Goal: Task Accomplishment & Management: Manage account settings

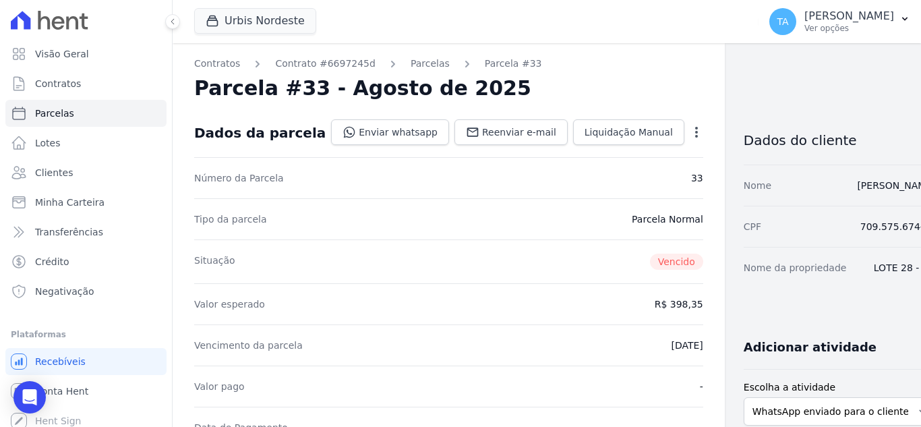
scroll to position [270, 0]
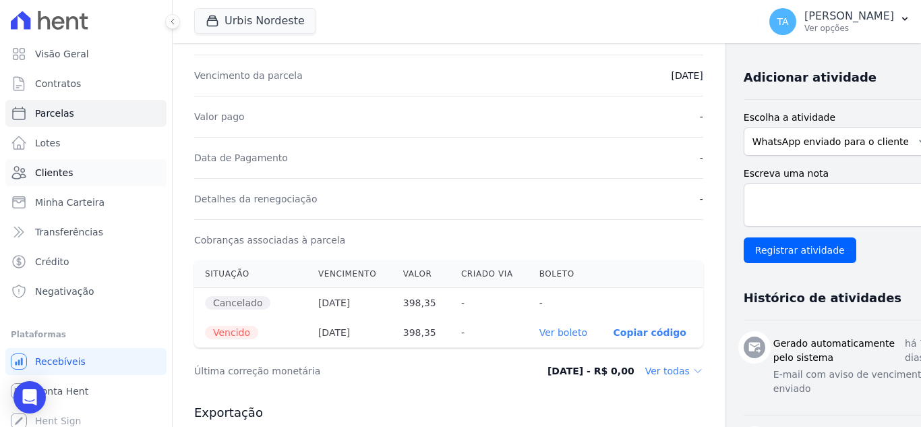
click at [65, 169] on span "Clientes" at bounding box center [54, 172] width 38 height 13
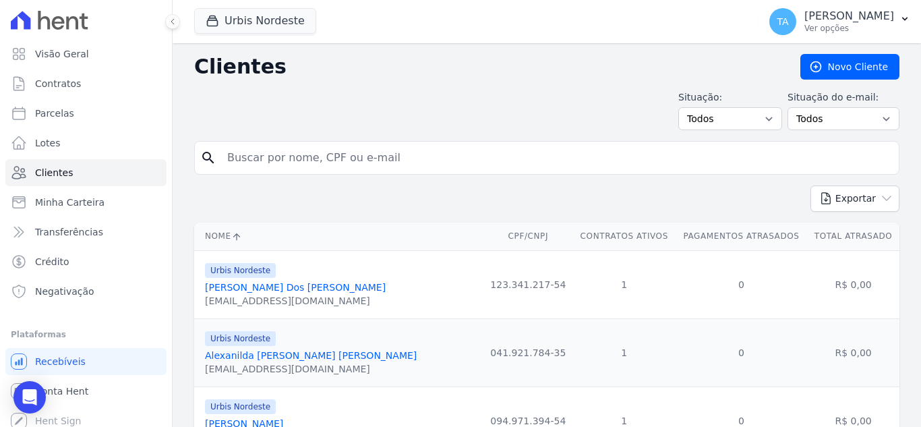
click at [330, 156] on input "search" at bounding box center [556, 157] width 674 height 27
type input "ISABEL"
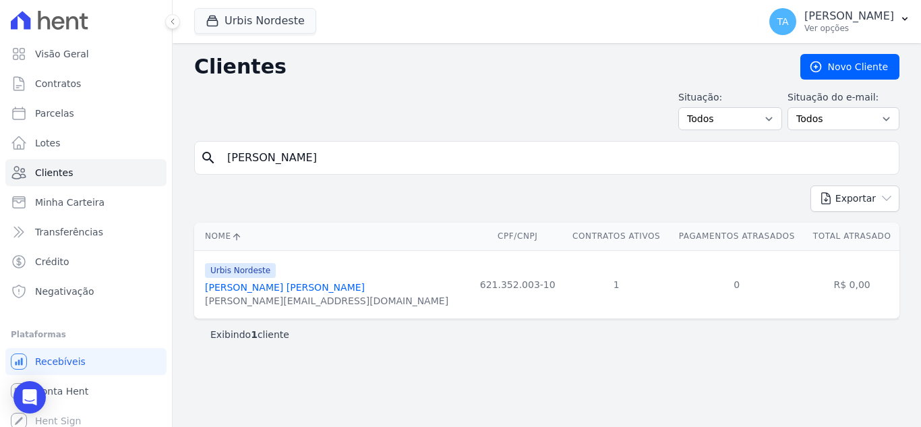
click at [295, 289] on link "Isabel Rivele Sousa Silva" at bounding box center [285, 287] width 160 height 11
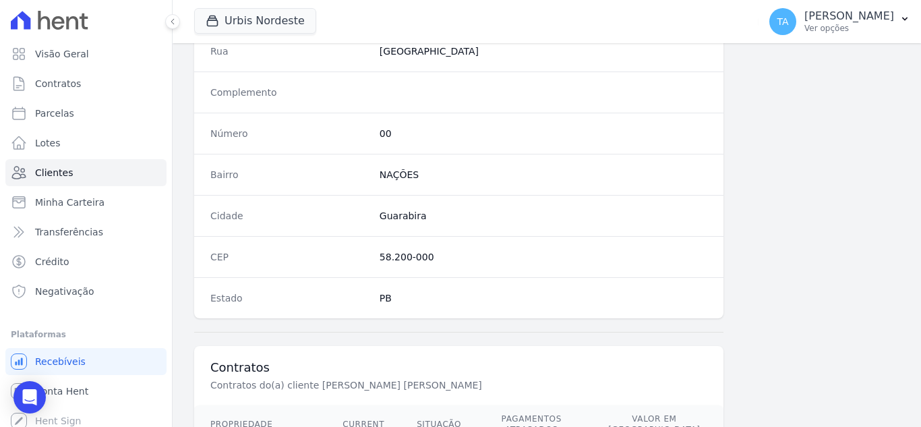
scroll to position [835, 0]
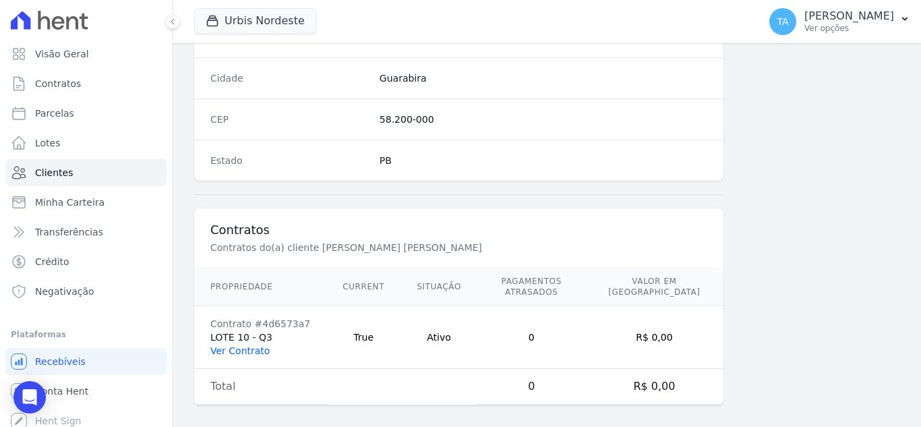
click at [264, 345] on link "Ver Contrato" at bounding box center [239, 350] width 59 height 11
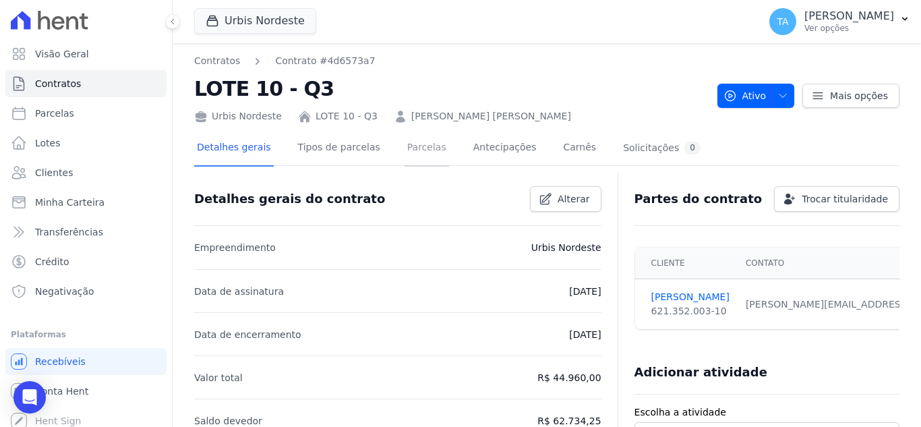
click at [411, 148] on link "Parcelas" at bounding box center [427, 149] width 45 height 36
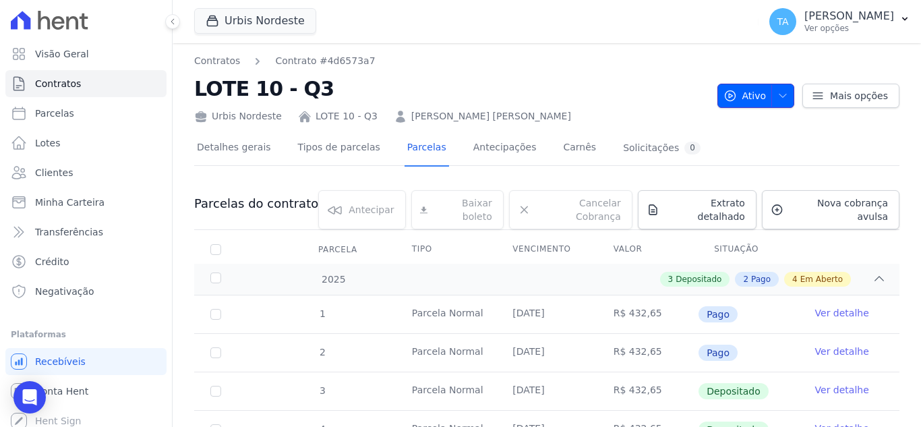
click at [780, 91] on icon "button" at bounding box center [783, 95] width 11 height 11
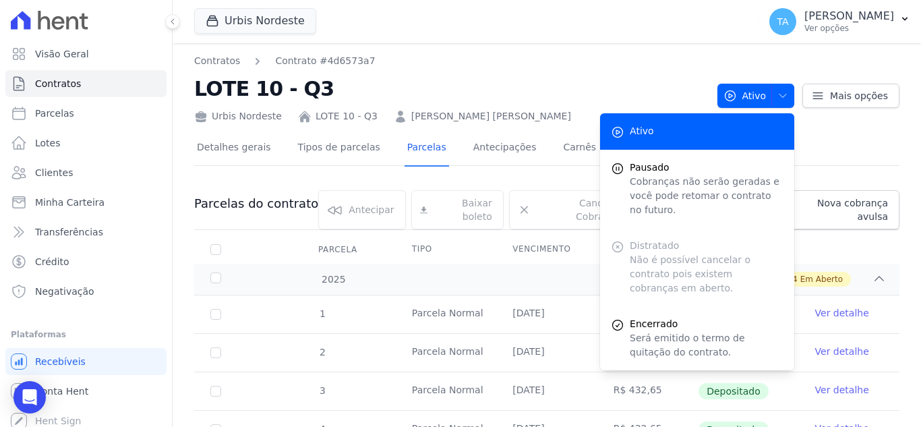
click at [562, 82] on h2 "LOTE 10 - Q3" at bounding box center [450, 89] width 513 height 30
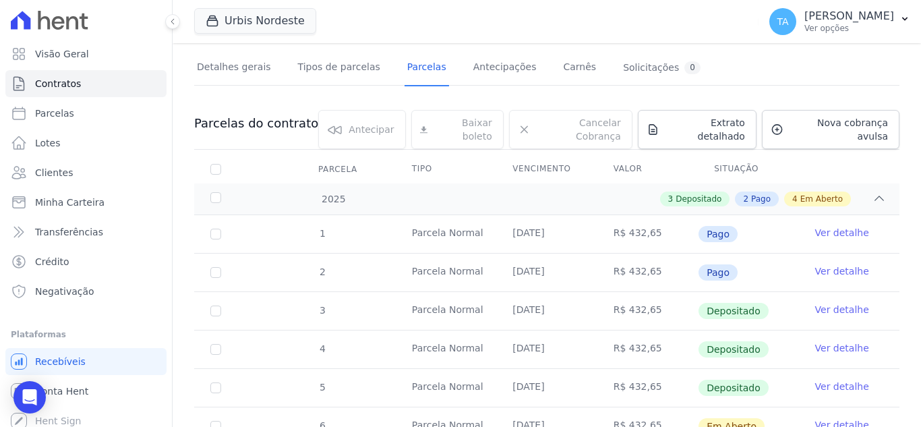
scroll to position [270, 0]
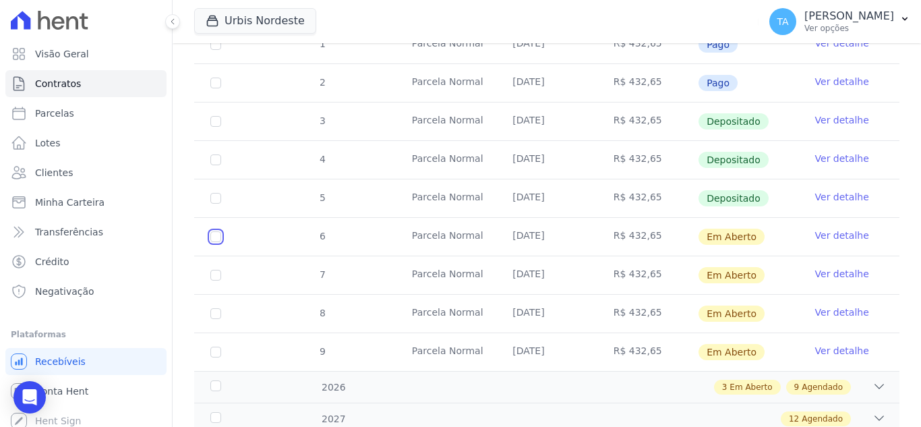
click at [219, 231] on input "checkbox" at bounding box center [215, 236] width 11 height 11
checkbox input "true"
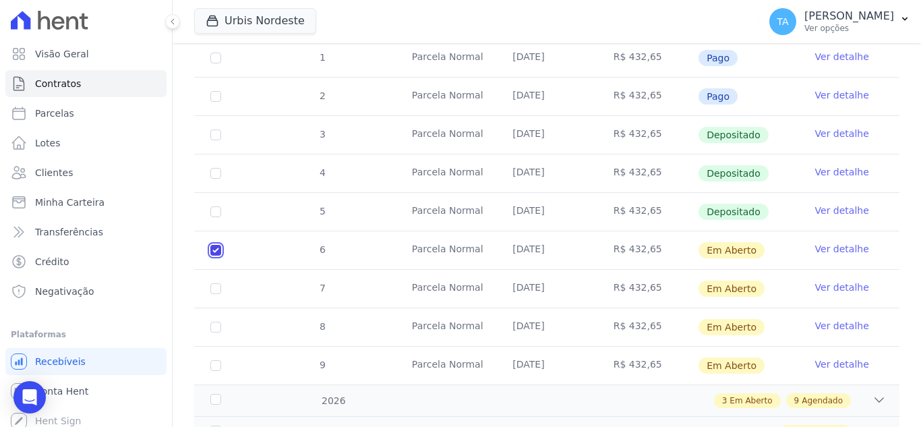
scroll to position [281, 0]
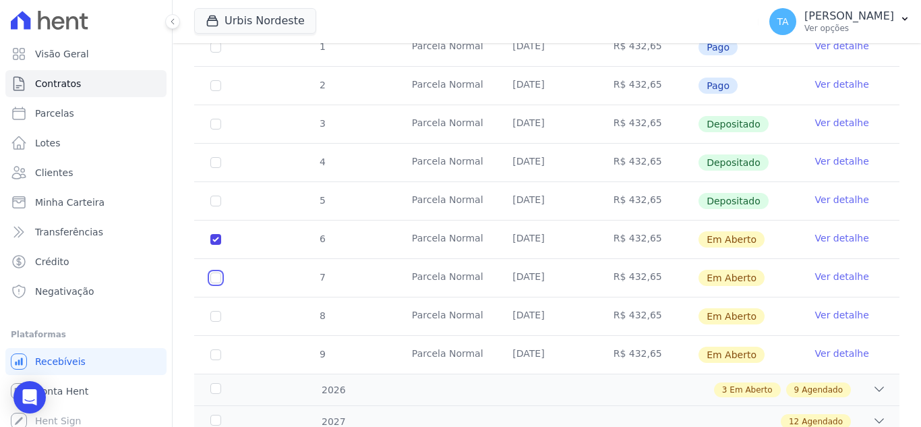
click at [215, 272] on input "checkbox" at bounding box center [215, 277] width 11 height 11
checkbox input "true"
click at [214, 311] on input "checkbox" at bounding box center [215, 316] width 11 height 11
checkbox input "true"
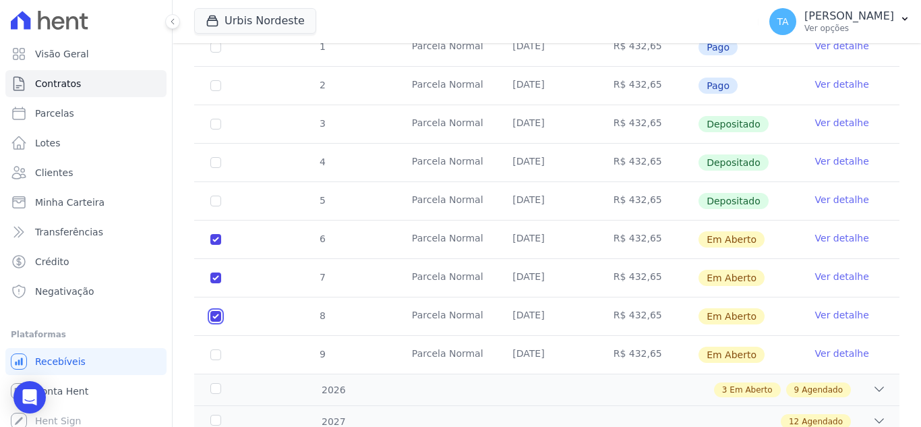
checkbox input "true"
click at [218, 349] on input "checkbox" at bounding box center [215, 354] width 11 height 11
checkbox input "true"
click at [574, 382] on div "3 Em Aberto 9 Agendado" at bounding box center [581, 389] width 610 height 15
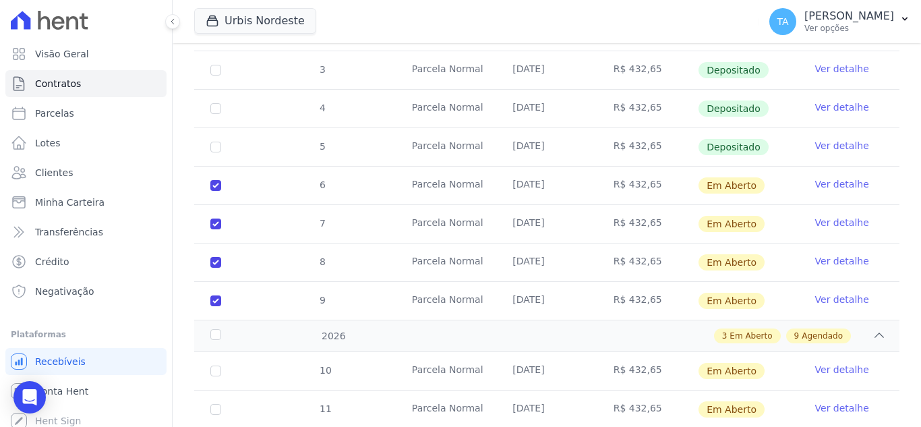
scroll to position [483, 0]
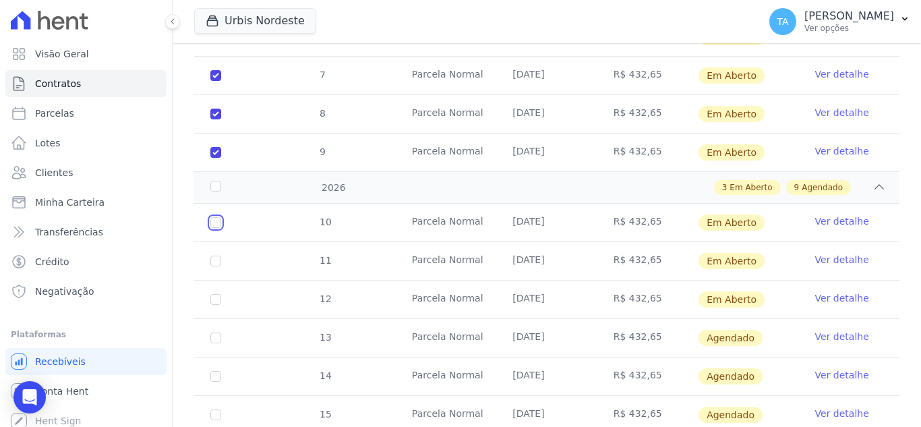
click at [216, 217] on input "checkbox" at bounding box center [215, 222] width 11 height 11
checkbox input "true"
click at [220, 256] on input "checkbox" at bounding box center [215, 261] width 11 height 11
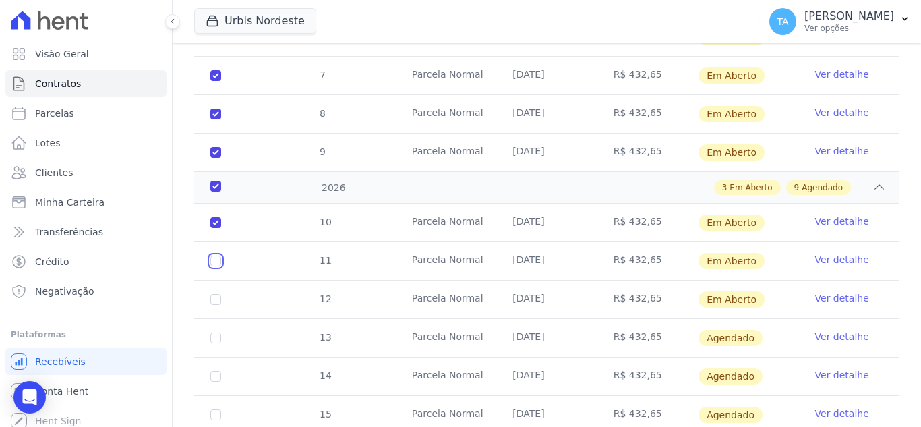
checkbox input "true"
click at [214, 294] on input "checkbox" at bounding box center [215, 299] width 11 height 11
checkbox input "true"
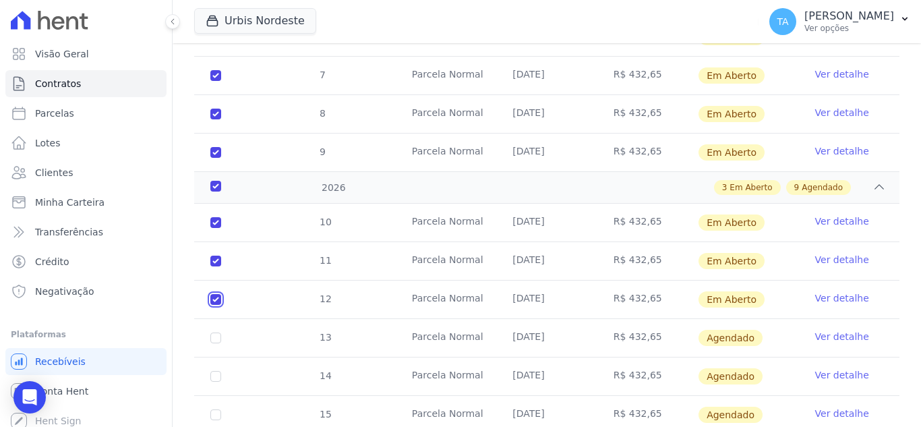
checkbox input "true"
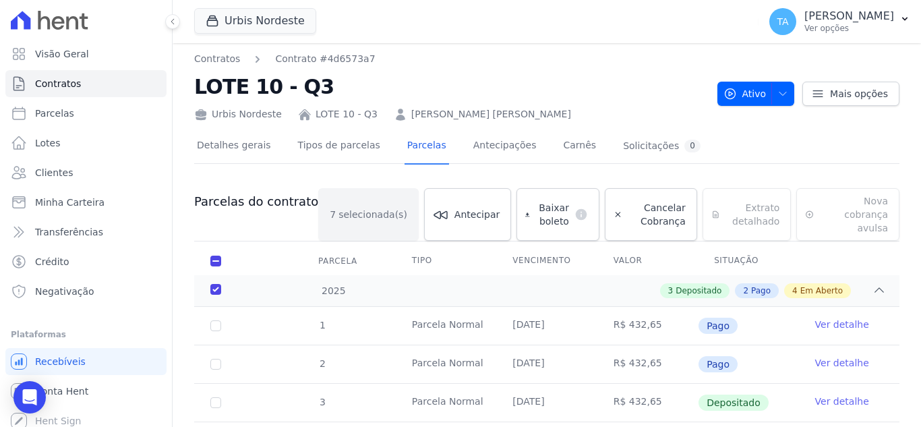
scroll to position [0, 0]
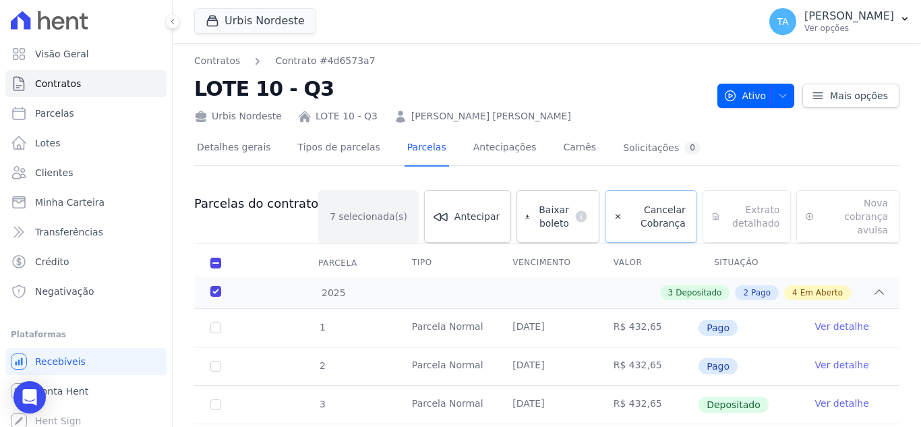
click at [645, 208] on span "Cancelar Cobrança" at bounding box center [657, 216] width 58 height 27
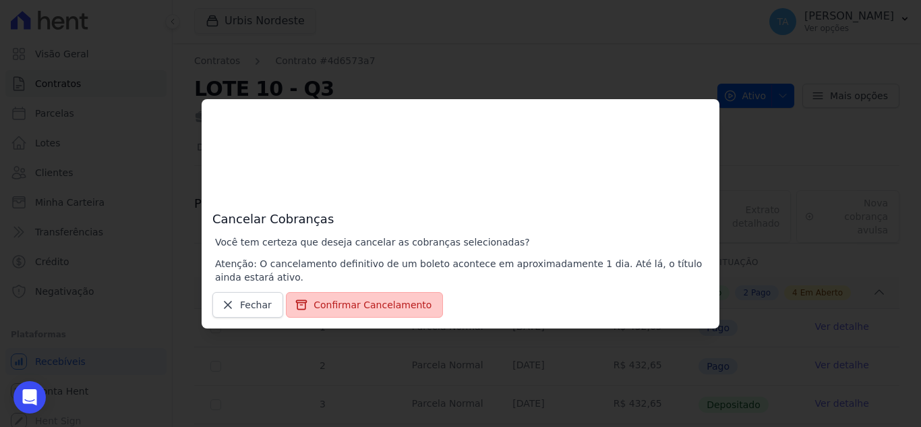
click at [384, 312] on button "Confirmar Cancelamento" at bounding box center [364, 305] width 157 height 26
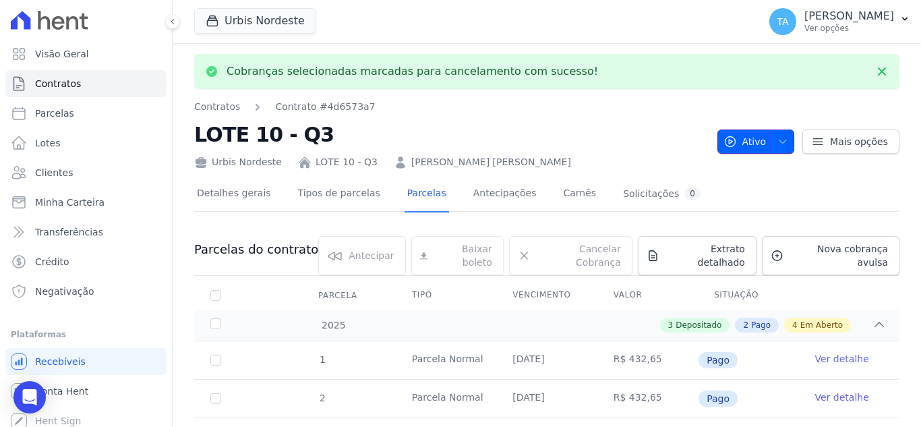
click at [782, 148] on span "button" at bounding box center [779, 142] width 17 height 22
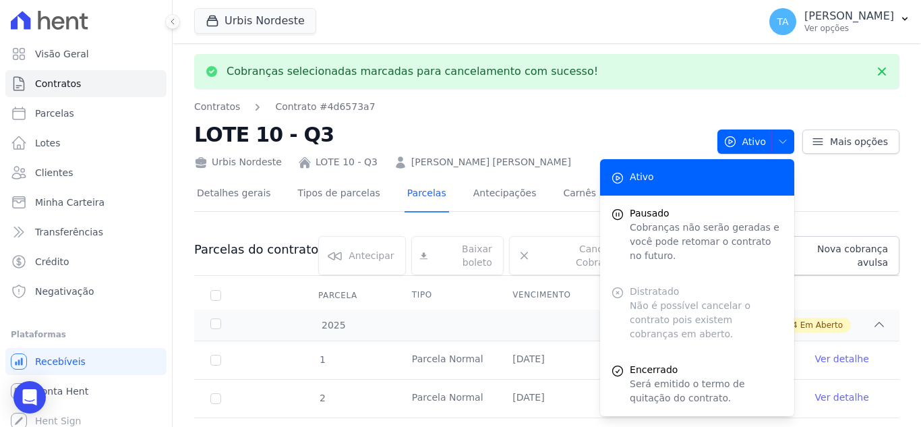
drag, startPoint x: 593, startPoint y: 133, endPoint x: 559, endPoint y: 136, distance: 33.8
click at [591, 132] on h2 "LOTE 10 - Q3" at bounding box center [450, 134] width 513 height 30
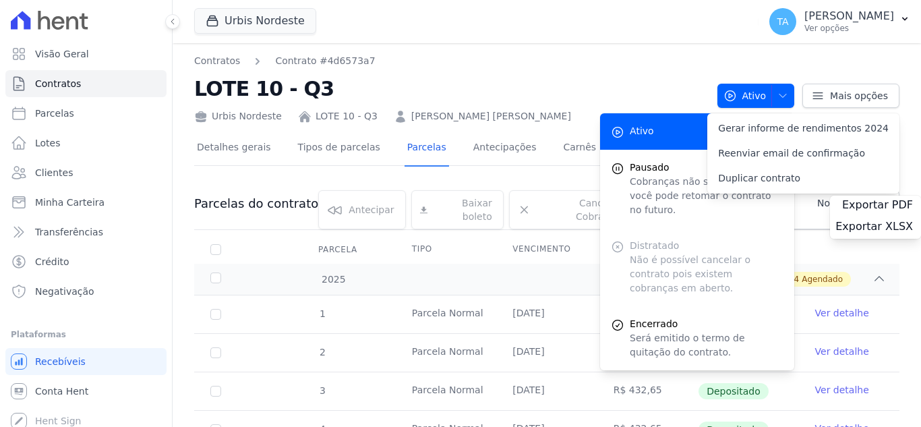
click at [648, 80] on h2 "LOTE 10 - Q3" at bounding box center [450, 89] width 513 height 30
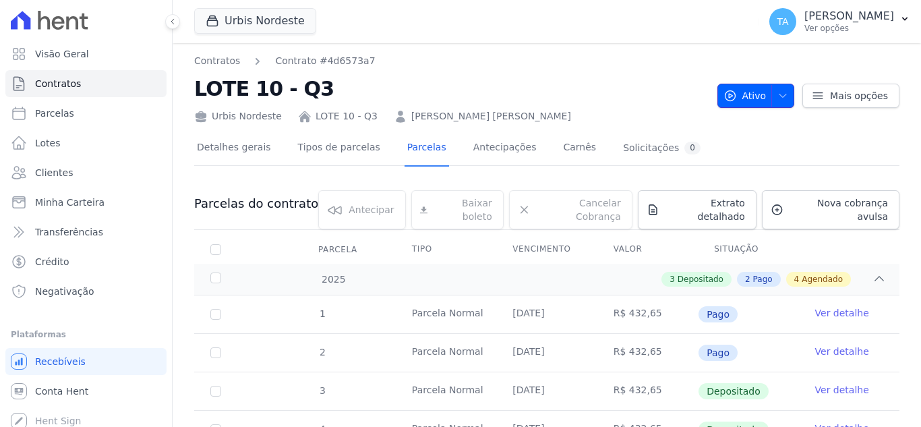
click at [778, 98] on icon "button" at bounding box center [783, 95] width 11 height 11
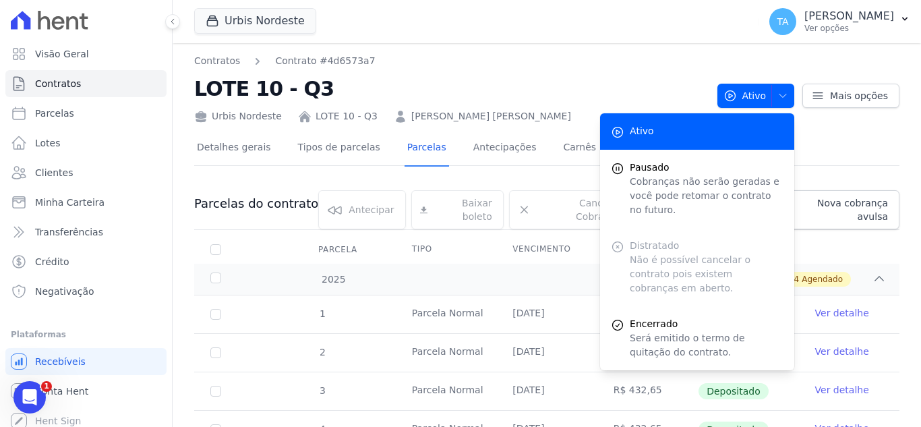
click at [591, 101] on h2 "LOTE 10 - Q3" at bounding box center [450, 89] width 513 height 30
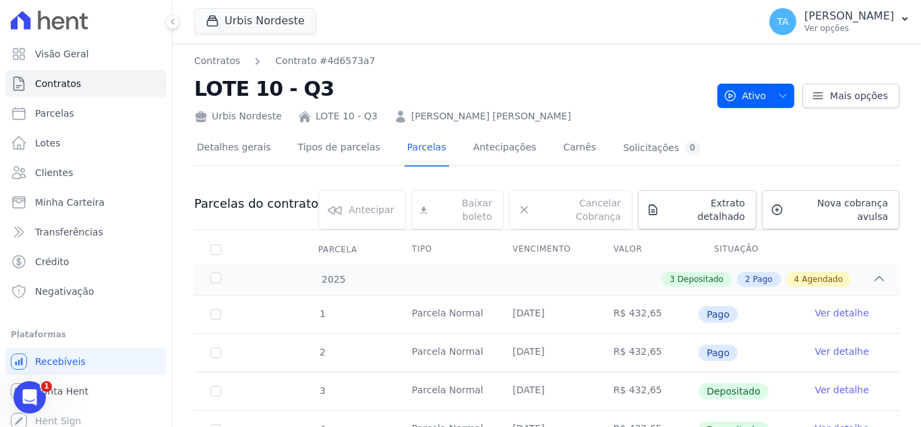
scroll to position [337, 0]
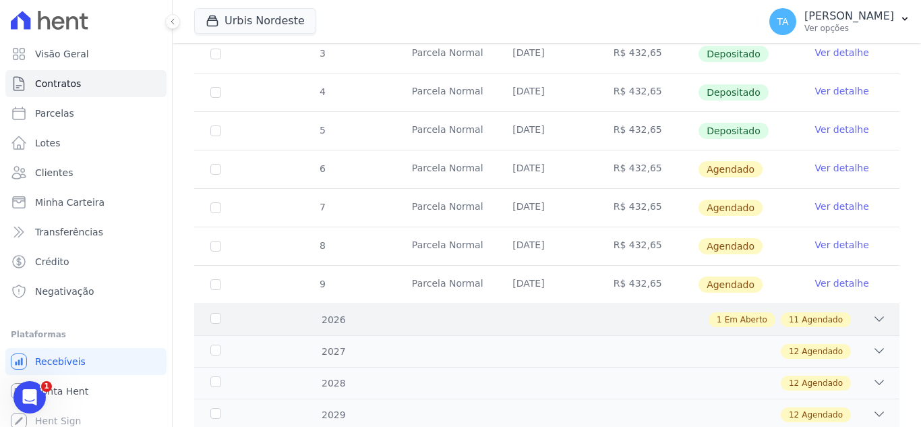
click at [710, 312] on div "1 Em Aberto 11 Agendado" at bounding box center [780, 319] width 142 height 15
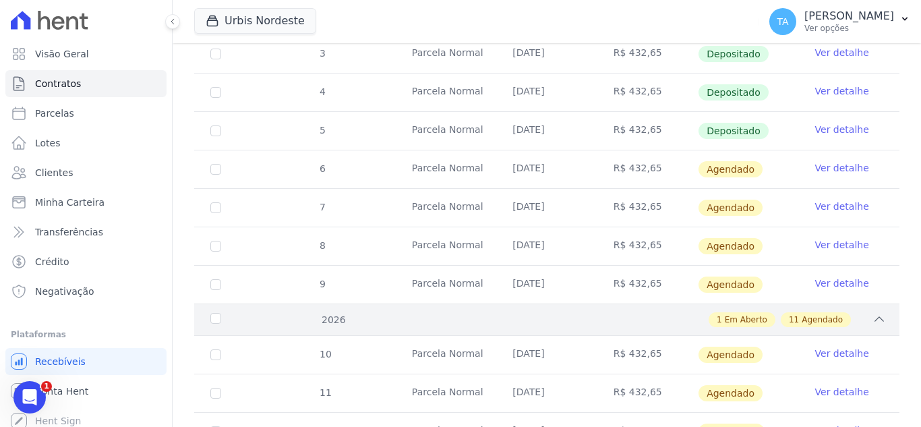
scroll to position [472, 0]
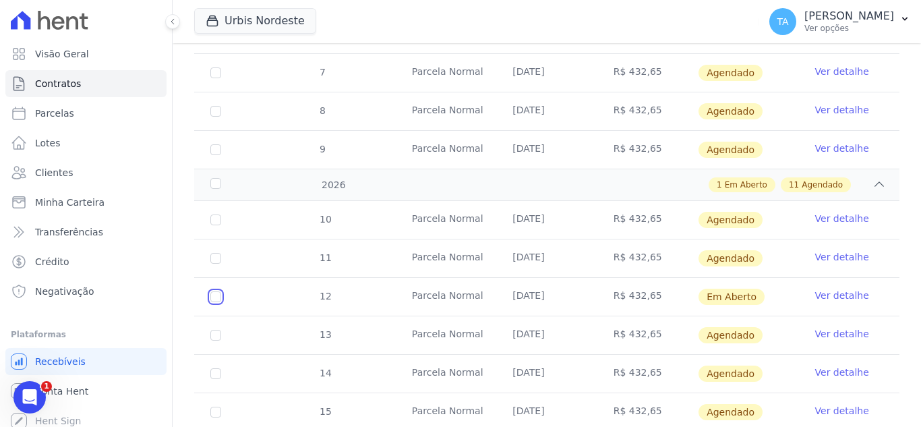
click at [210, 291] on input "checkbox" at bounding box center [215, 296] width 11 height 11
checkbox input "true"
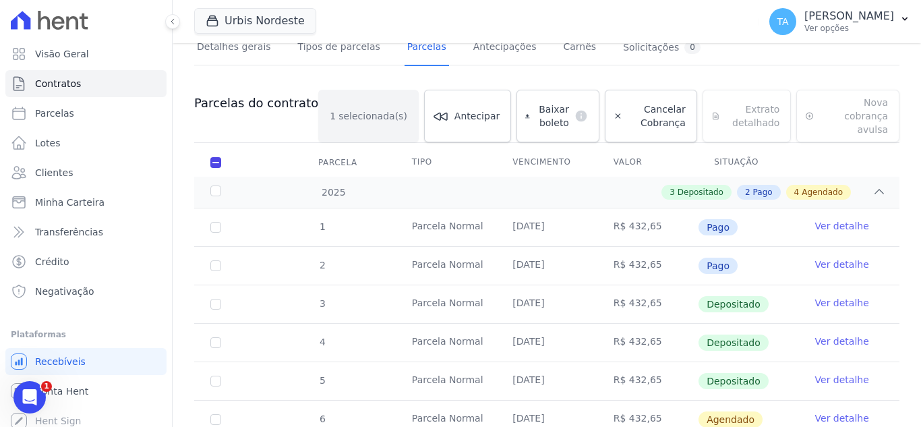
scroll to position [0, 0]
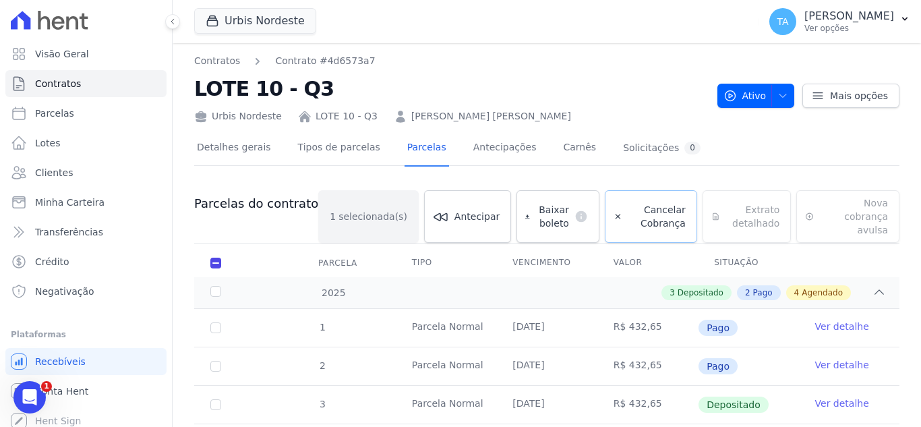
click at [630, 212] on span "Cancelar Cobrança" at bounding box center [657, 216] width 58 height 27
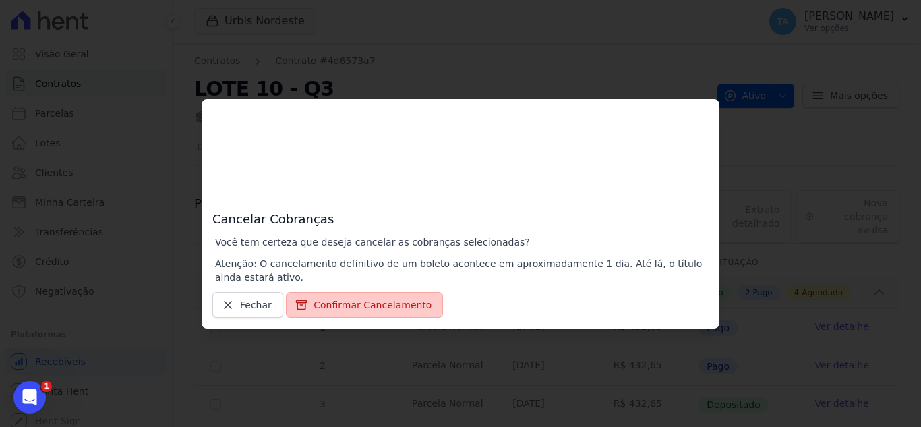
click at [330, 312] on button "Confirmar Cancelamento" at bounding box center [364, 305] width 157 height 26
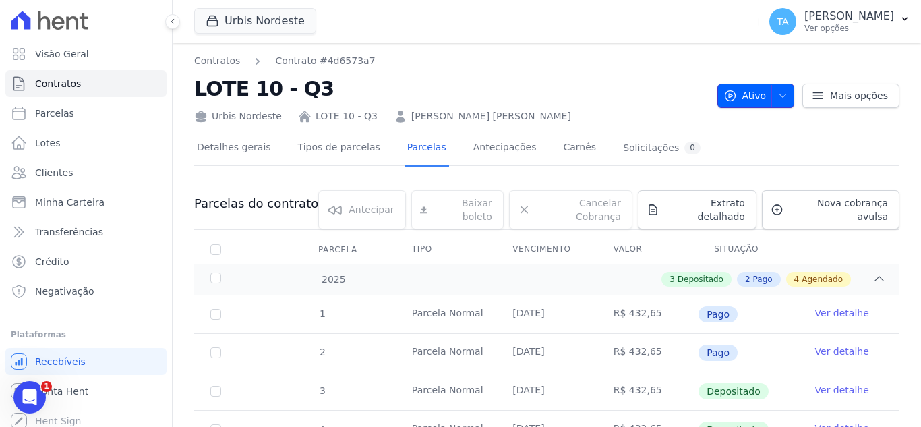
click at [785, 94] on button "Ativo" at bounding box center [757, 96] width 78 height 24
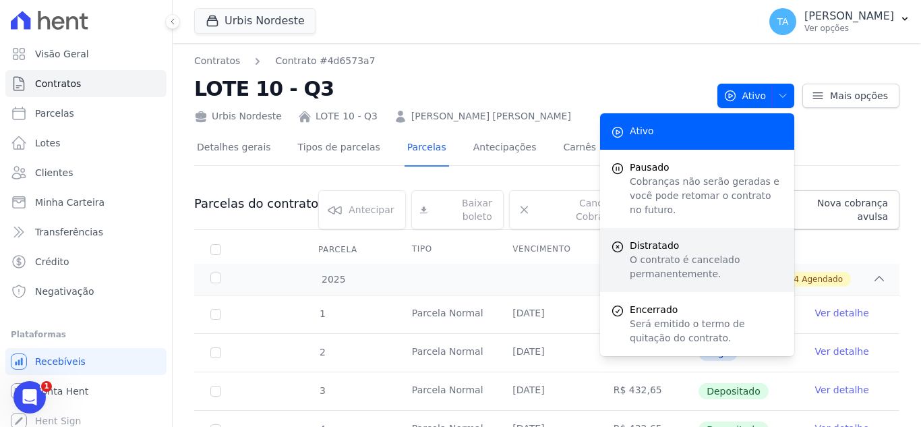
click at [649, 259] on p "O contrato é cancelado permanentemente." at bounding box center [707, 267] width 154 height 28
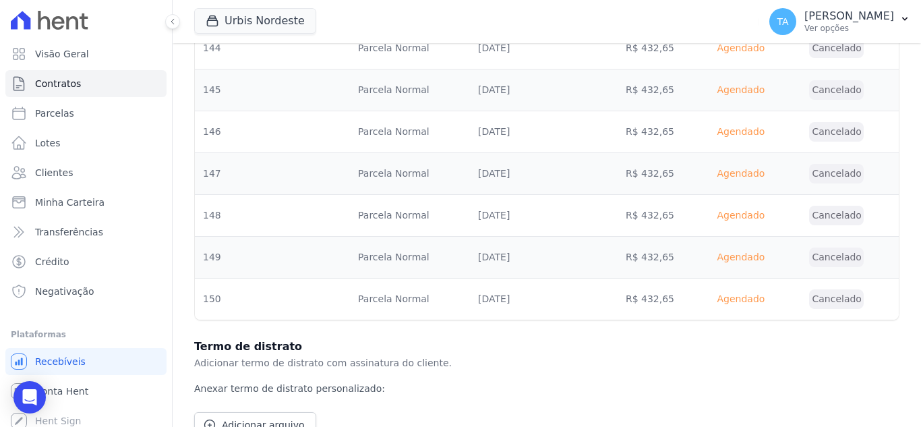
scroll to position [6272, 0]
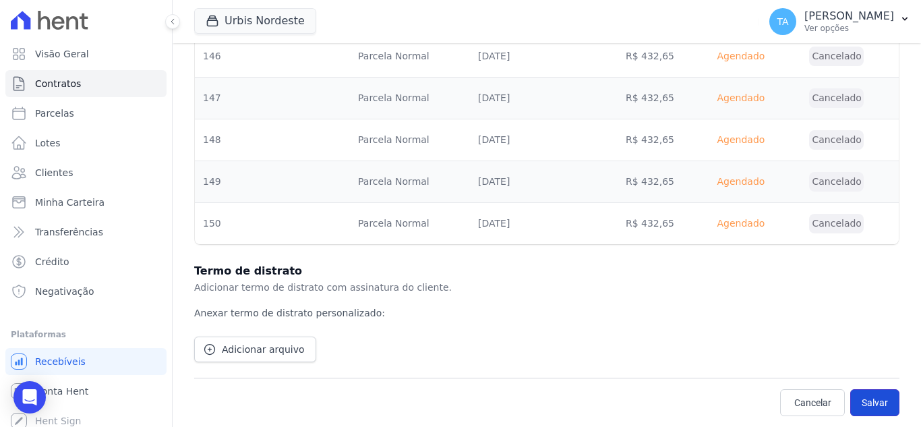
click at [850, 397] on button "Salvar" at bounding box center [874, 402] width 49 height 27
